Goal: Task Accomplishment & Management: Use online tool/utility

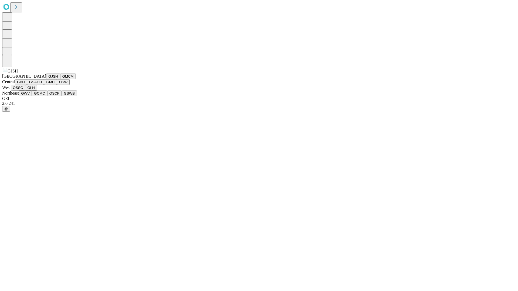
click at [46, 79] on button "GJSH" at bounding box center [53, 77] width 14 height 6
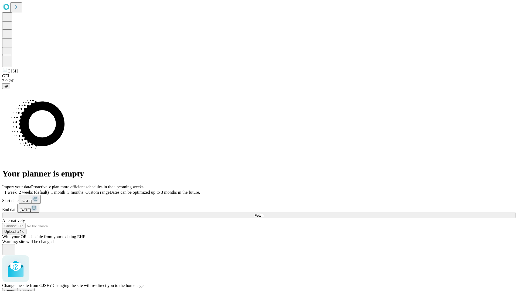
click at [33, 289] on span "Confirm" at bounding box center [26, 291] width 13 height 4
click at [17, 190] on label "1 week" at bounding box center [9, 192] width 15 height 5
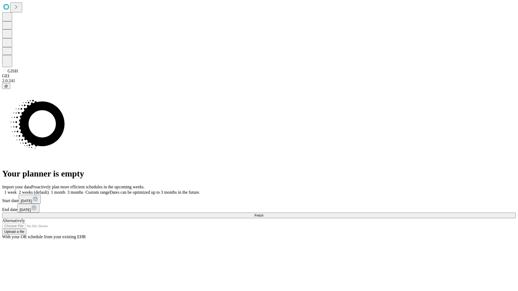
click at [263, 214] on span "Fetch" at bounding box center [259, 216] width 9 height 4
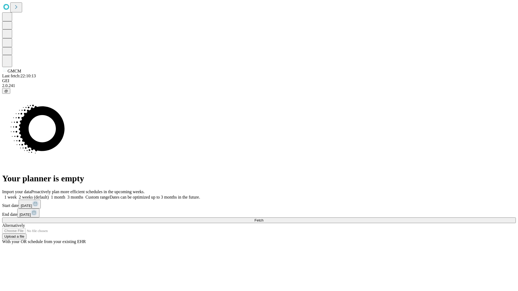
click at [17, 195] on label "1 week" at bounding box center [9, 197] width 15 height 5
click at [263, 219] on span "Fetch" at bounding box center [259, 221] width 9 height 4
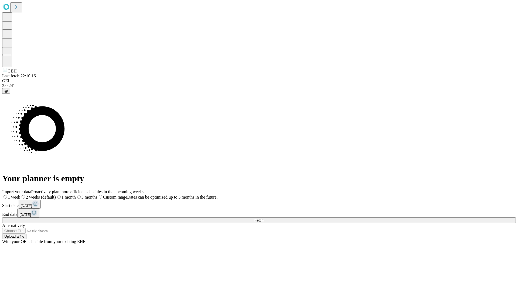
click at [20, 195] on label "1 week" at bounding box center [11, 197] width 18 height 5
click at [263, 219] on span "Fetch" at bounding box center [259, 221] width 9 height 4
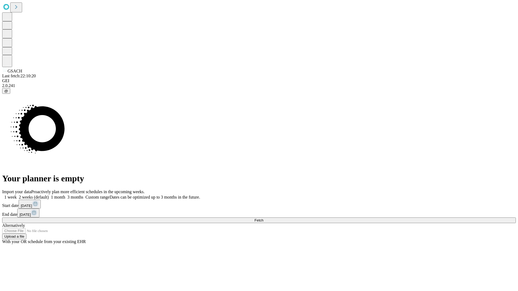
click at [263, 219] on span "Fetch" at bounding box center [259, 221] width 9 height 4
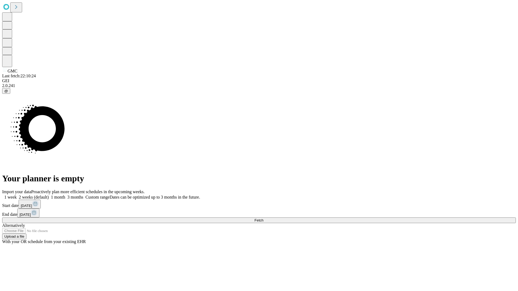
click at [263, 219] on span "Fetch" at bounding box center [259, 221] width 9 height 4
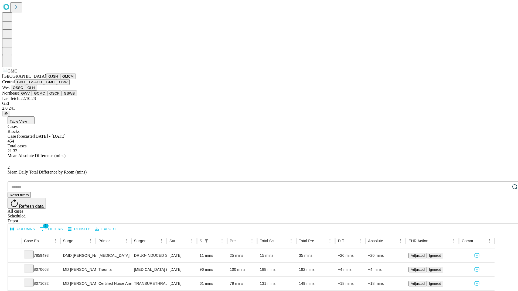
click at [57, 85] on button "OSW" at bounding box center [63, 82] width 13 height 6
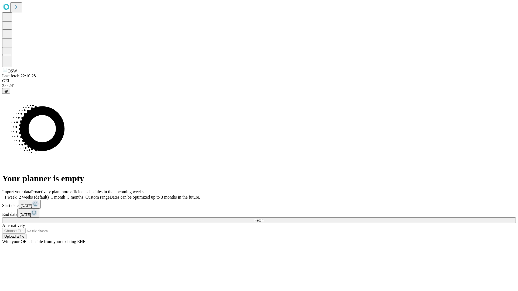
click at [17, 195] on label "1 week" at bounding box center [9, 197] width 15 height 5
click at [263, 219] on span "Fetch" at bounding box center [259, 221] width 9 height 4
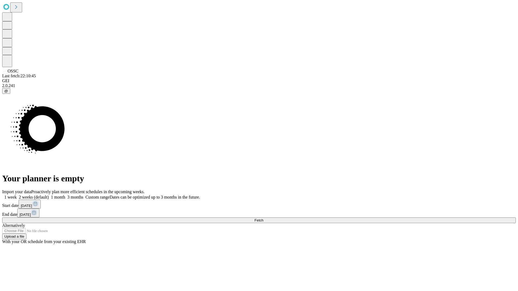
click at [17, 195] on label "1 week" at bounding box center [9, 197] width 15 height 5
click at [263, 219] on span "Fetch" at bounding box center [259, 221] width 9 height 4
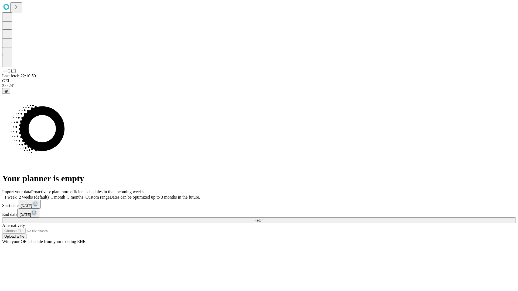
click at [17, 195] on label "1 week" at bounding box center [9, 197] width 15 height 5
click at [263, 219] on span "Fetch" at bounding box center [259, 221] width 9 height 4
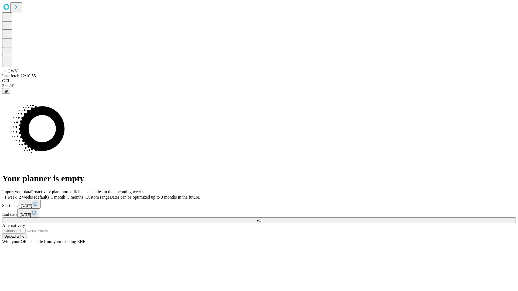
click at [17, 195] on label "1 week" at bounding box center [9, 197] width 15 height 5
click at [263, 219] on span "Fetch" at bounding box center [259, 221] width 9 height 4
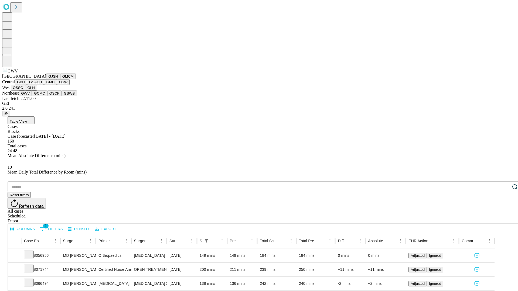
click at [42, 96] on button "GCMC" at bounding box center [39, 94] width 15 height 6
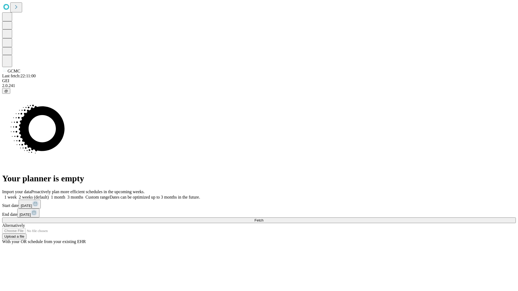
click at [17, 195] on label "1 week" at bounding box center [9, 197] width 15 height 5
click at [263, 219] on span "Fetch" at bounding box center [259, 221] width 9 height 4
